Goal: Book appointment/travel/reservation

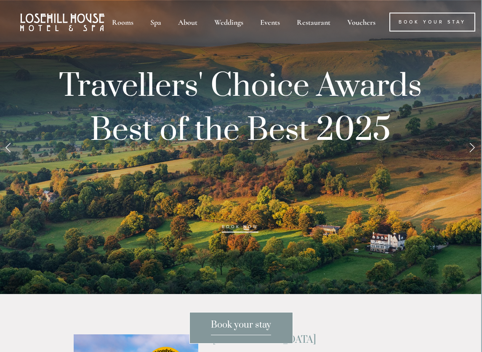
scroll to position [0, 1]
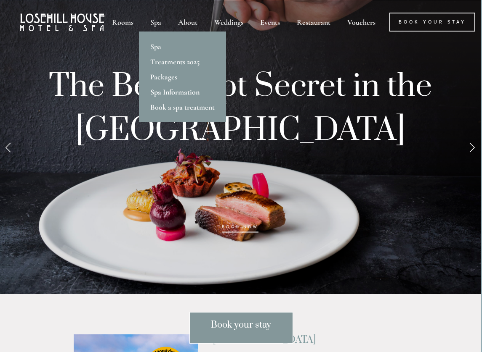
click at [172, 91] on link "Spa Information" at bounding box center [182, 92] width 87 height 15
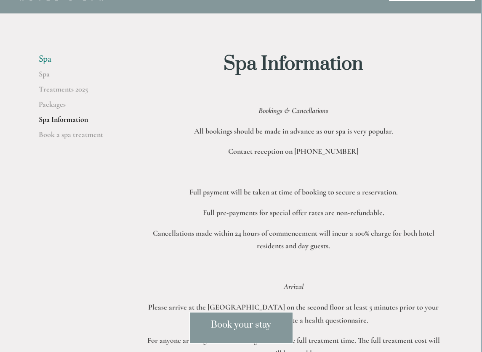
scroll to position [30, 2]
click at [76, 90] on link "Treatments 2025" at bounding box center [78, 92] width 80 height 15
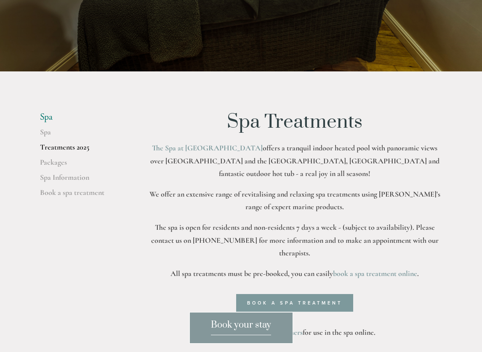
scroll to position [159, 0]
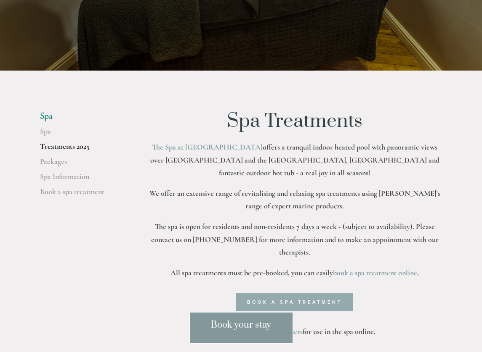
click at [274, 294] on link "Book a spa treatment" at bounding box center [294, 303] width 117 height 18
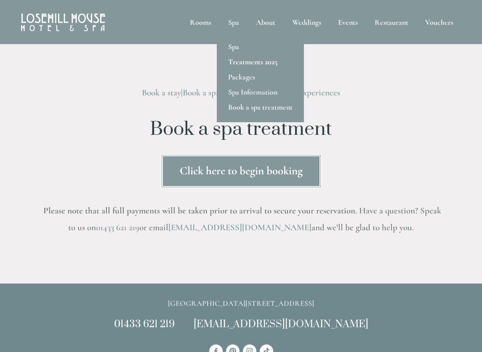
click at [254, 62] on link "Treatments 2025" at bounding box center [260, 61] width 87 height 15
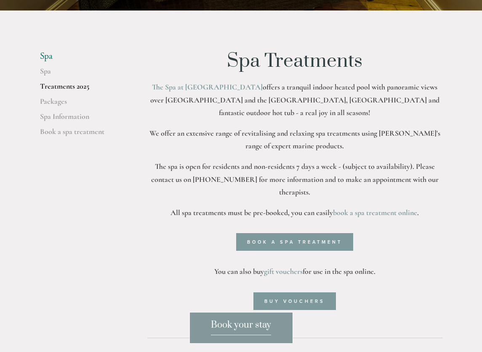
scroll to position [219, 0]
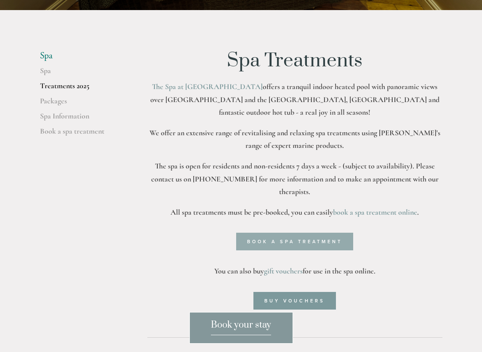
click at [280, 233] on link "Book a spa treatment" at bounding box center [294, 242] width 117 height 18
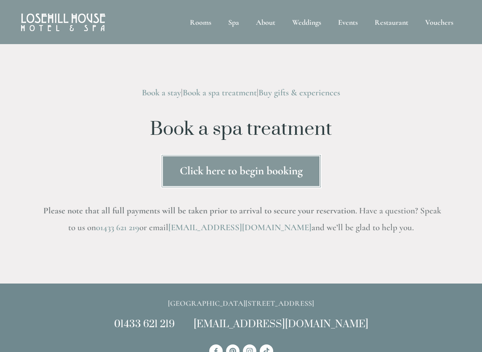
click at [271, 166] on link "Click here to begin booking" at bounding box center [241, 171] width 161 height 34
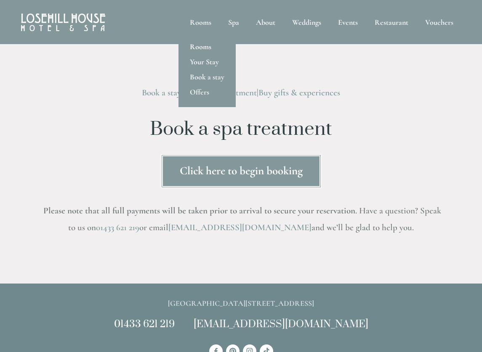
click at [205, 45] on link "Rooms" at bounding box center [206, 46] width 57 height 15
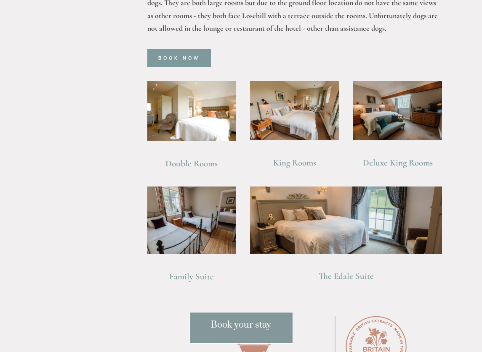
scroll to position [594, 0]
click at [353, 271] on link "The Edale Suite" at bounding box center [345, 276] width 55 height 11
